Goal: Task Accomplishment & Management: Manage account settings

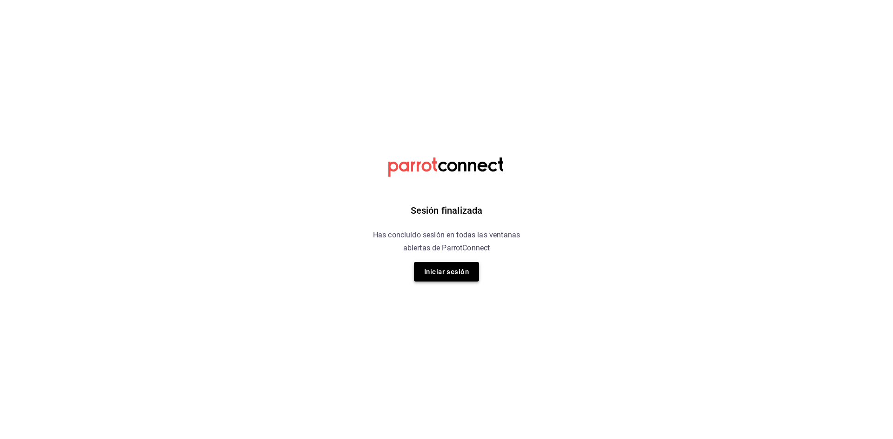
click at [430, 272] on button "Iniciar sesión" at bounding box center [446, 272] width 65 height 20
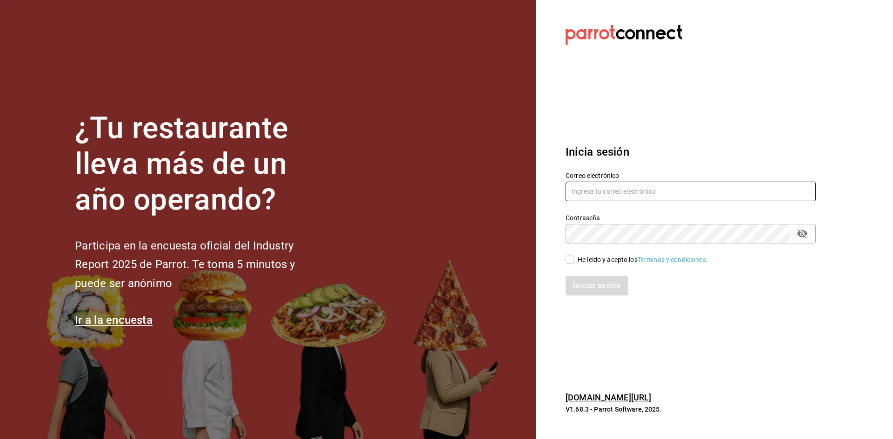
type input "[EMAIL_ADDRESS][DOMAIN_NAME]"
click at [570, 261] on input "He leído y acepto los Términos y condiciones." at bounding box center [569, 260] width 8 height 8
checkbox input "true"
click at [593, 282] on button "Iniciar sesión" at bounding box center [596, 286] width 63 height 20
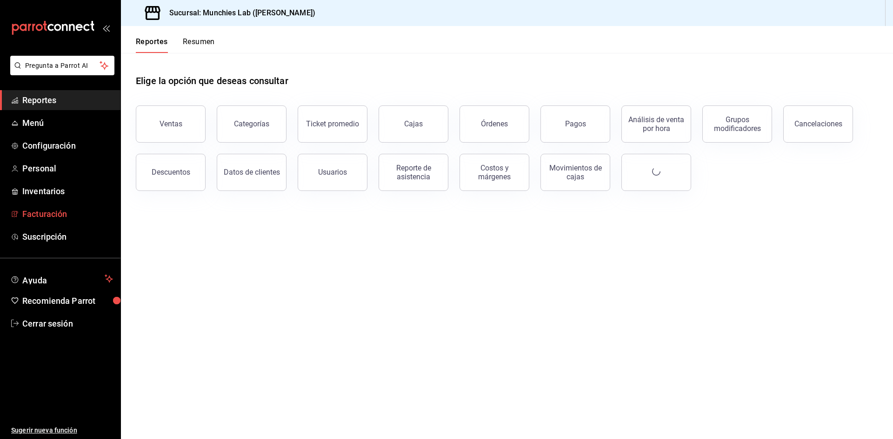
click at [46, 220] on link "Facturación" at bounding box center [60, 214] width 120 height 20
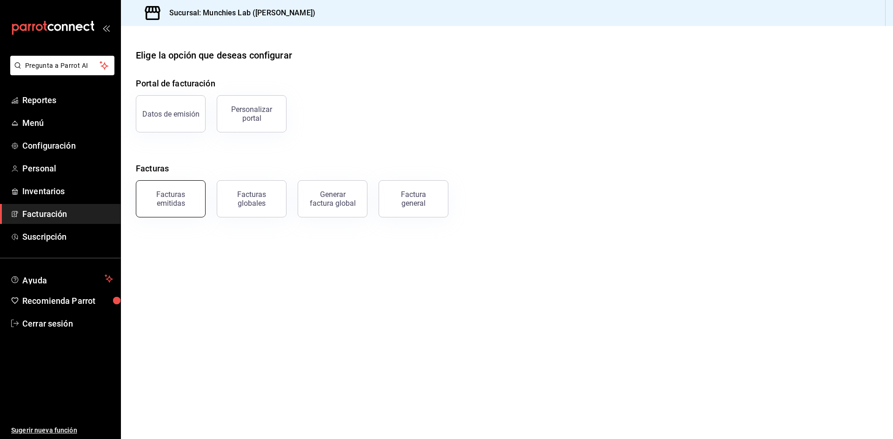
click at [177, 198] on div "Facturas emitidas" at bounding box center [171, 199] width 58 height 18
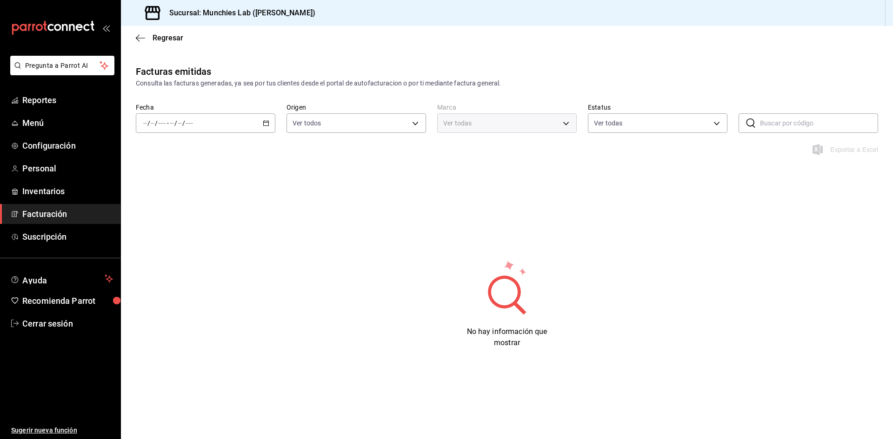
click at [266, 122] on icon "button" at bounding box center [266, 123] width 7 height 7
click at [158, 255] on span "Rango de fechas" at bounding box center [180, 256] width 72 height 10
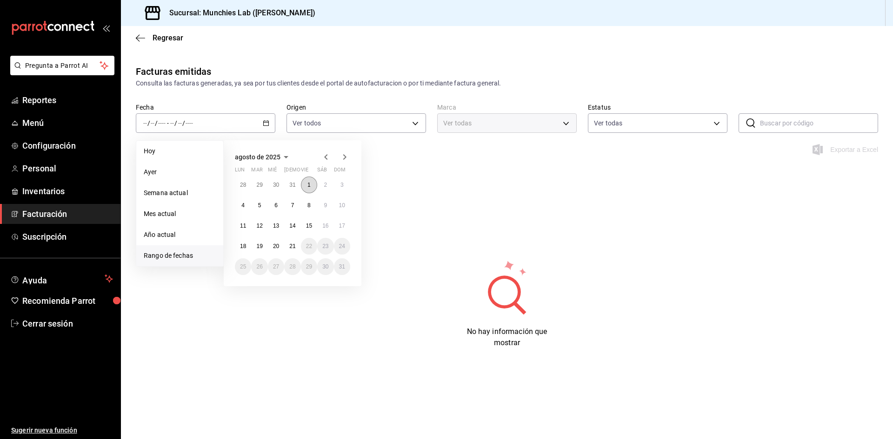
click at [310, 184] on abbr "1" at bounding box center [308, 185] width 3 height 7
click at [278, 249] on abbr "20" at bounding box center [276, 246] width 6 height 7
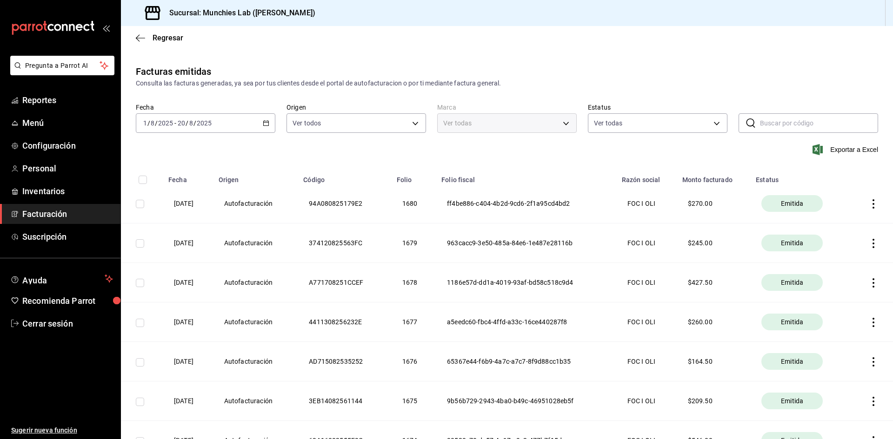
click at [145, 179] on input "checkbox" at bounding box center [143, 180] width 8 height 8
checkbox input "true"
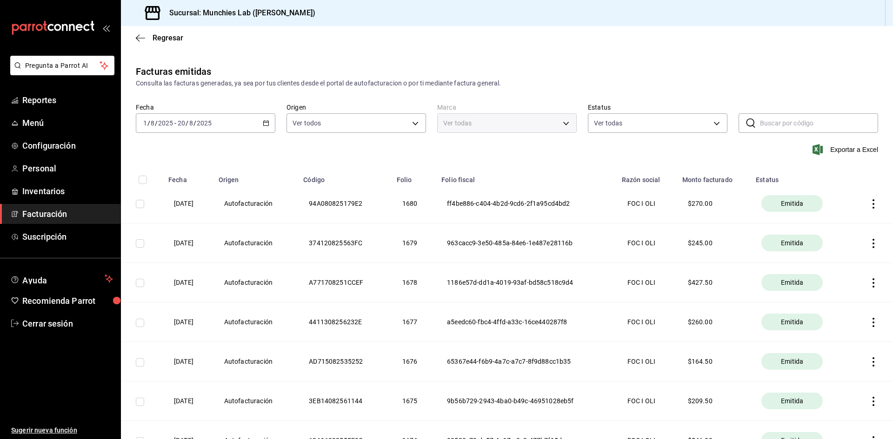
checkbox input "true"
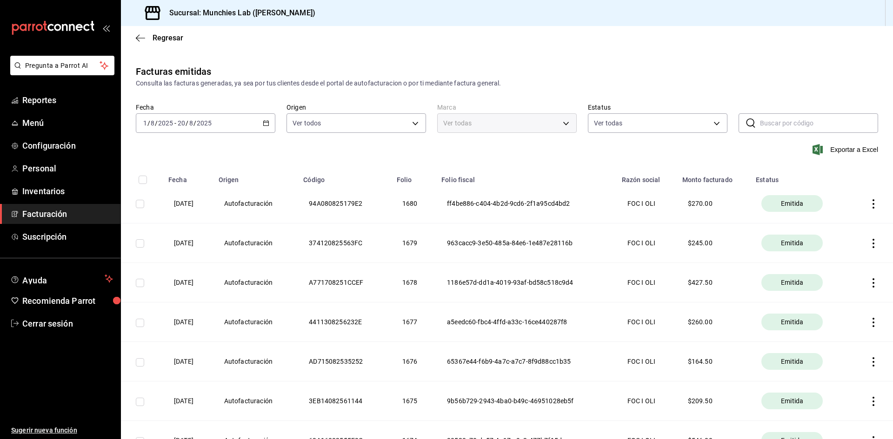
checkbox input "true"
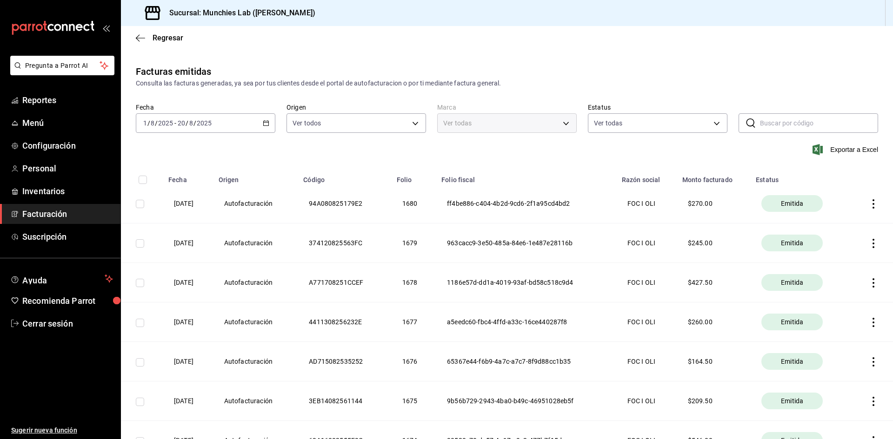
checkbox input "true"
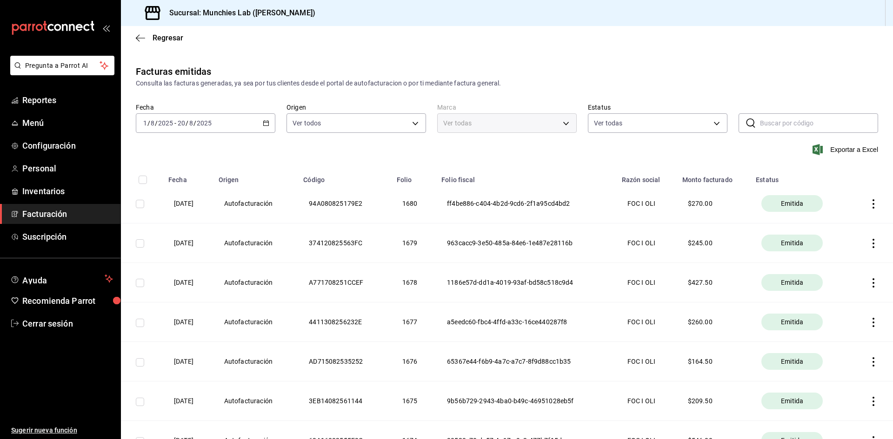
checkbox input "true"
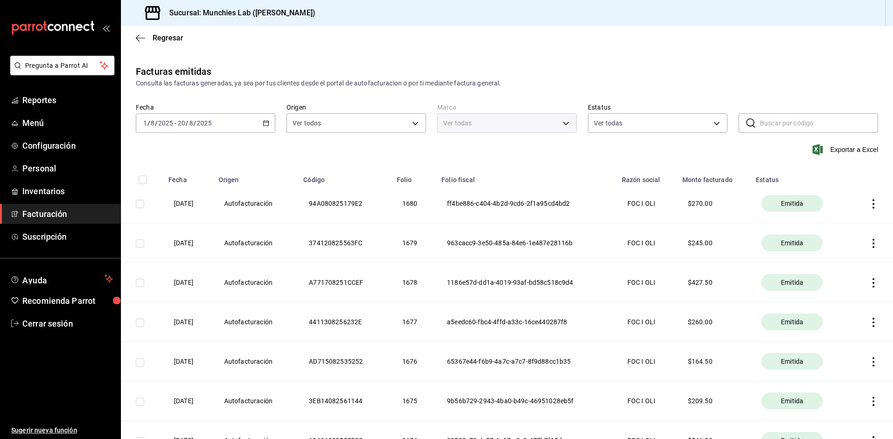
checkbox input "true"
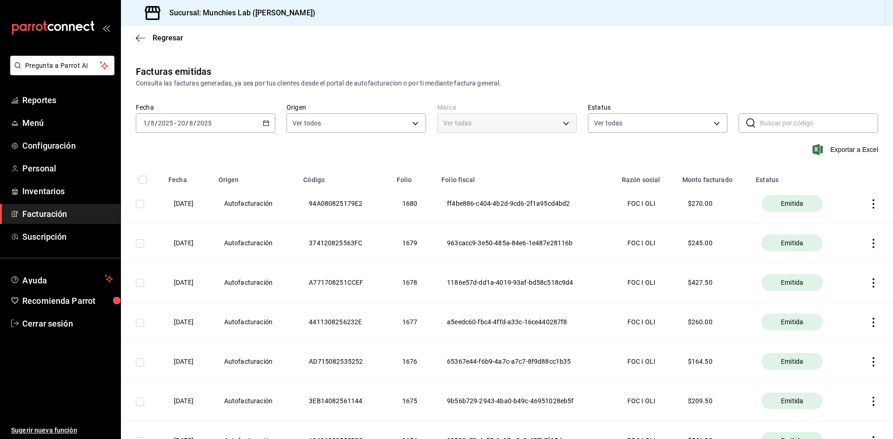
checkbox input "true"
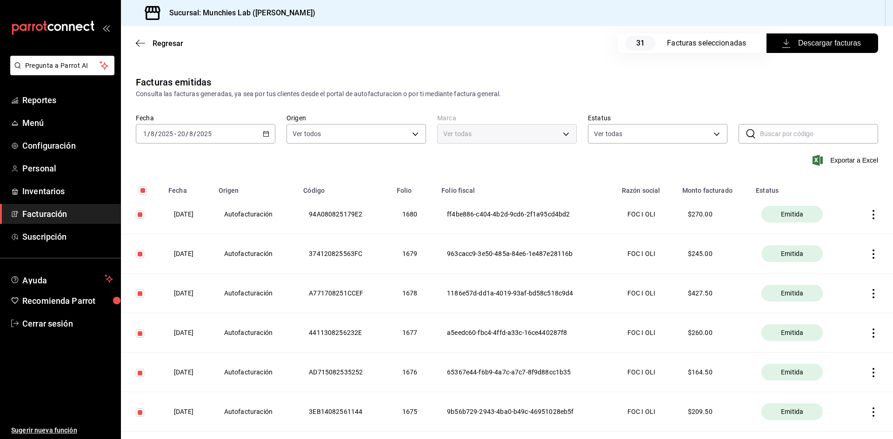
click at [832, 47] on span "Descargar facturas" at bounding box center [821, 43] width 77 height 11
